Goal: Transaction & Acquisition: Purchase product/service

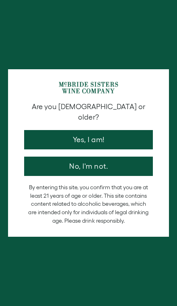
click at [130, 131] on button "Yes, I am!" at bounding box center [88, 139] width 129 height 19
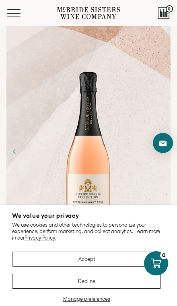
click at [111, 257] on button "Accept" at bounding box center [86, 259] width 149 height 15
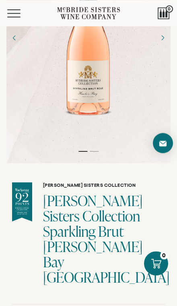
scroll to position [114, 0]
click at [14, 12] on button "Menu" at bounding box center [21, 13] width 29 height 8
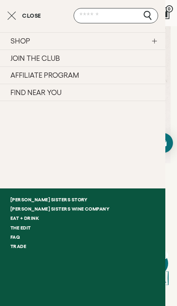
click at [125, 40] on link "SHOP" at bounding box center [83, 40] width 166 height 17
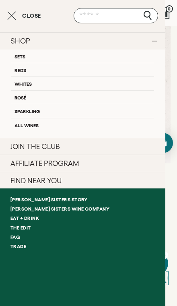
click at [68, 97] on link "Rosé" at bounding box center [82, 97] width 143 height 14
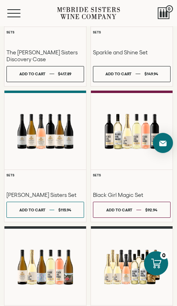
scroll to position [269, 0]
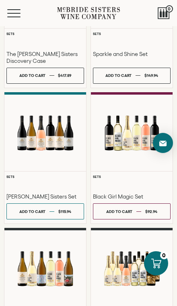
click at [118, 161] on div at bounding box center [132, 133] width 82 height 56
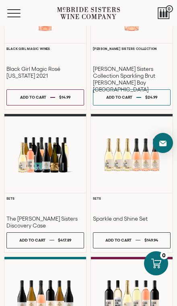
scroll to position [102, 0]
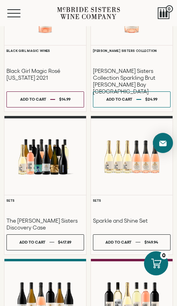
click at [141, 177] on div at bounding box center [132, 157] width 82 height 56
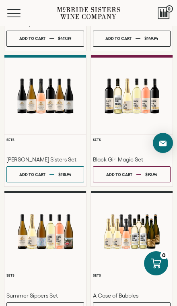
scroll to position [307, 0]
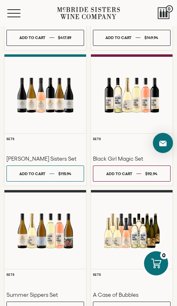
click at [57, 106] on div at bounding box center [45, 95] width 82 height 56
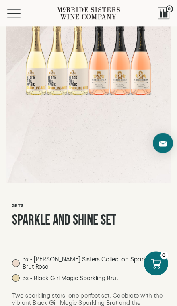
scroll to position [93, 0]
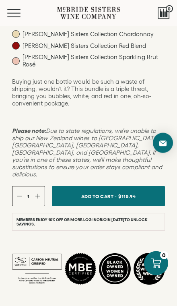
scroll to position [365, 0]
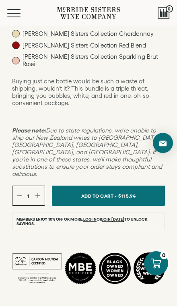
click at [118, 186] on button "Add To Cart - $115.94" at bounding box center [108, 196] width 113 height 20
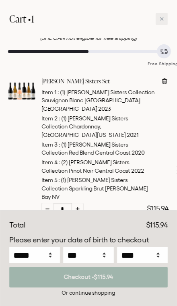
scroll to position [47, 0]
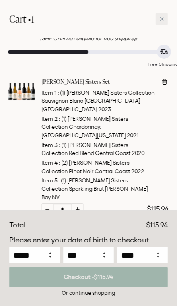
click at [101, 297] on div "Or continue shopping" at bounding box center [88, 293] width 159 height 8
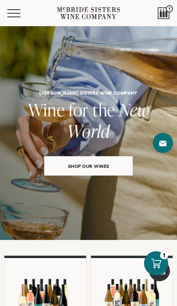
click at [15, 17] on span "Mobile Menu Trigger" at bounding box center [13, 17] width 13 height 1
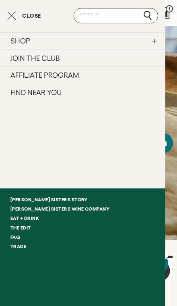
click at [147, 43] on link "SHOP" at bounding box center [83, 40] width 166 height 17
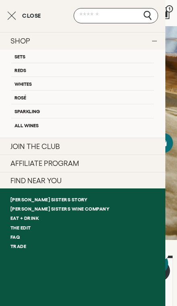
click at [52, 124] on link "All Wines" at bounding box center [82, 125] width 143 height 14
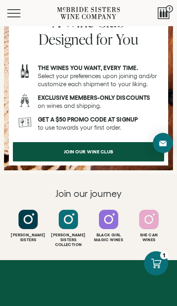
scroll to position [1055, 0]
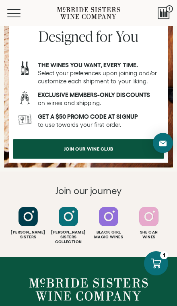
click at [126, 159] on link "join our wine club" at bounding box center [89, 148] width 152 height 19
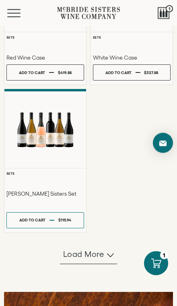
scroll to position [554, 0]
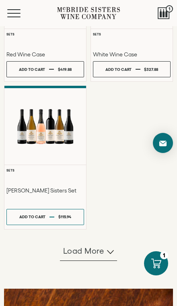
click at [96, 253] on span "Load more" at bounding box center [83, 250] width 41 height 11
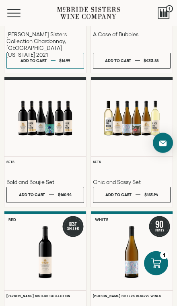
scroll to position [859, 0]
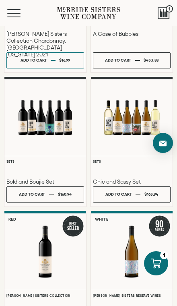
click at [52, 116] on div at bounding box center [45, 117] width 82 height 56
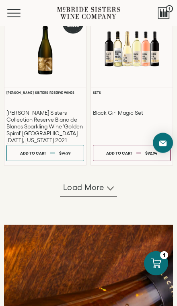
scroll to position [1217, 0]
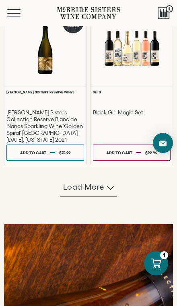
click at [92, 187] on span "Load more" at bounding box center [83, 186] width 41 height 11
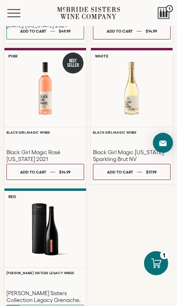
scroll to position [1806, 0]
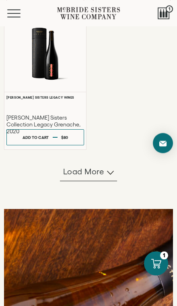
click at [98, 172] on span "Load more" at bounding box center [83, 171] width 41 height 11
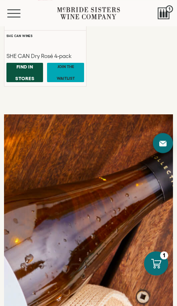
scroll to position [2467, 0]
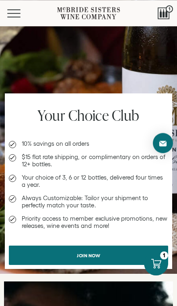
scroll to position [842, 0]
click at [120, 255] on link "Join now" at bounding box center [89, 255] width 160 height 19
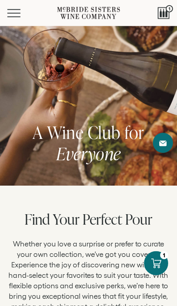
scroll to position [0, 0]
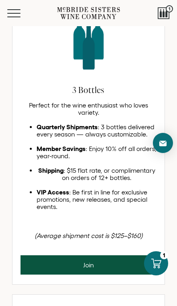
scroll to position [404, 0]
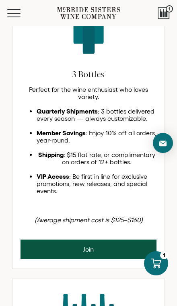
click at [15, 125] on div "3 Bottles Perfect for the wine enthusiast who loves variety. Quarterly Shipment…" at bounding box center [88, 112] width 152 height 255
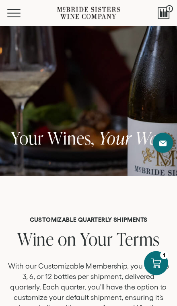
scroll to position [0, 0]
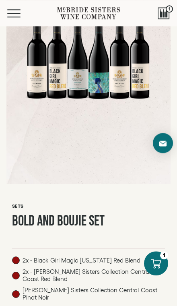
scroll to position [92, 0]
